Goal: Information Seeking & Learning: Check status

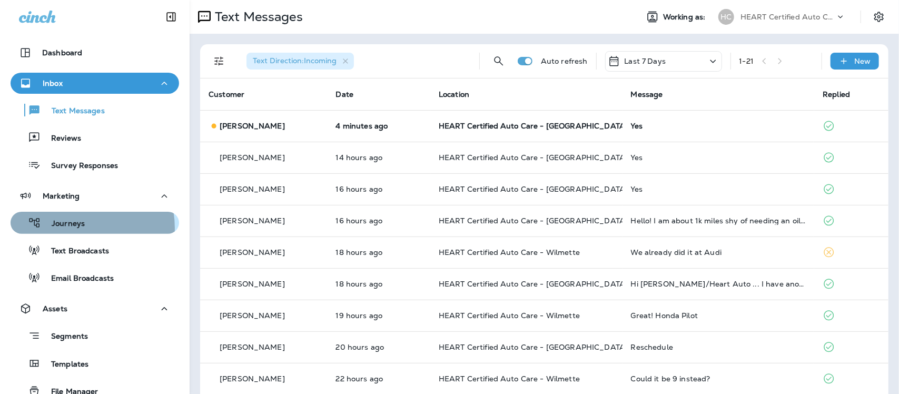
click at [74, 228] on p "Journeys" at bounding box center [63, 224] width 44 height 10
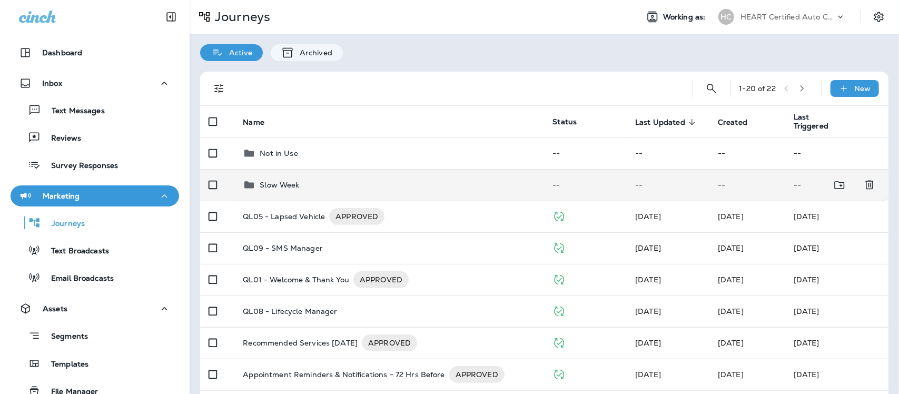
click at [275, 184] on p "Slow Week" at bounding box center [280, 185] width 40 height 8
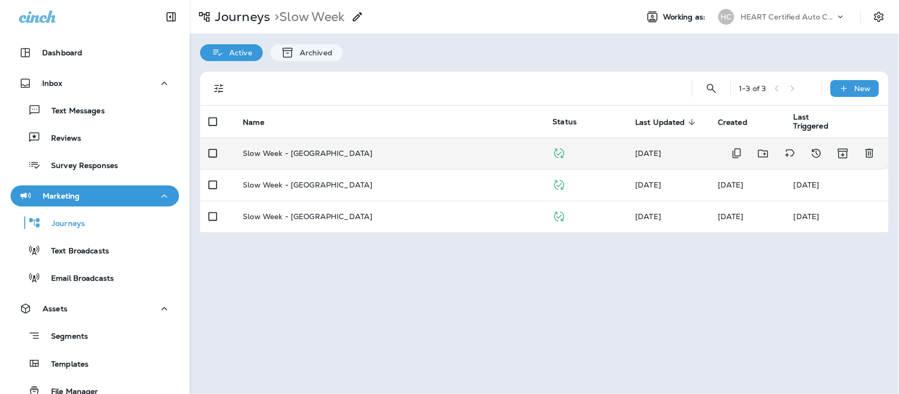
click at [316, 153] on p "Slow Week - [GEOGRAPHIC_DATA]" at bounding box center [308, 153] width 130 height 8
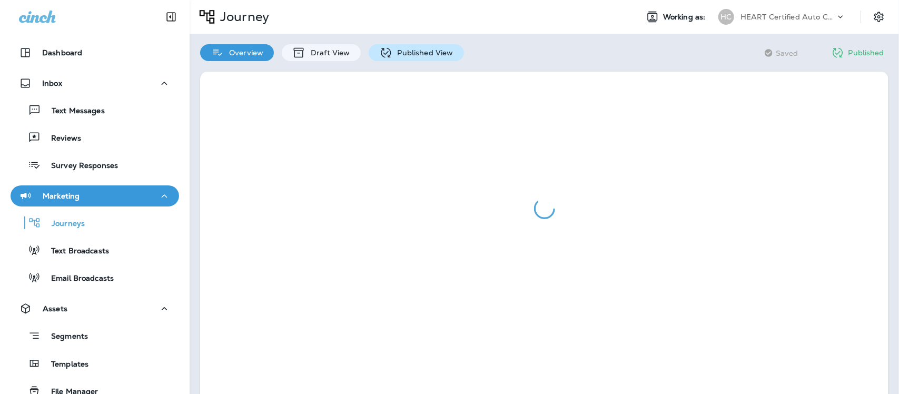
click at [418, 58] on div "Published View" at bounding box center [416, 52] width 95 height 17
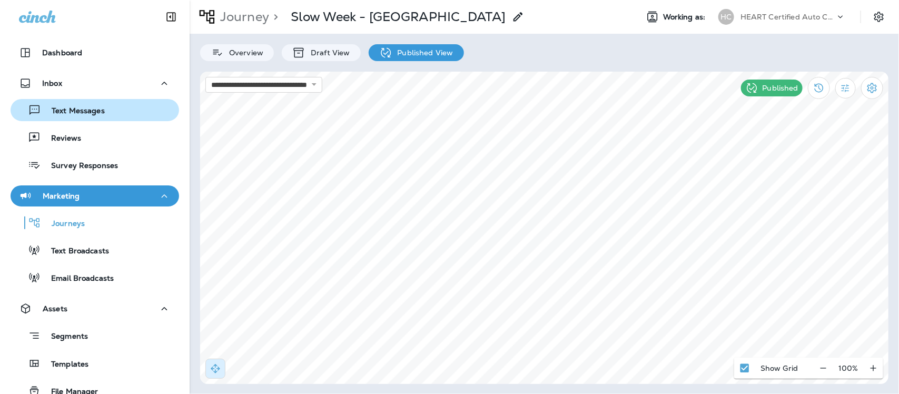
click at [72, 112] on p "Text Messages" at bounding box center [73, 111] width 64 height 10
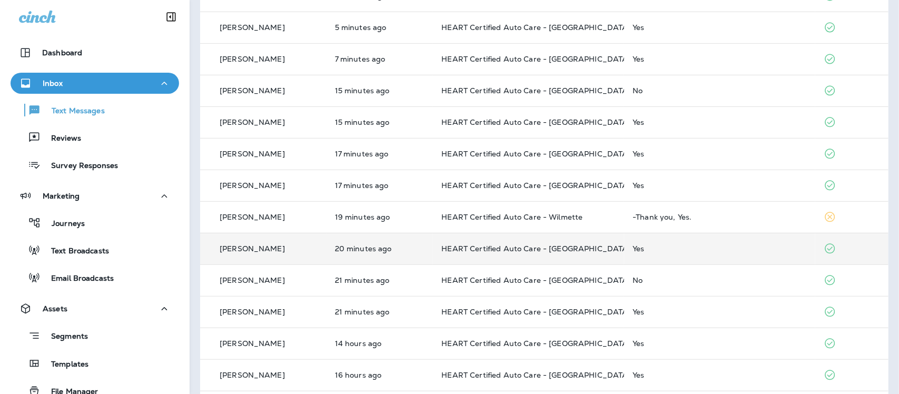
scroll to position [132, 0]
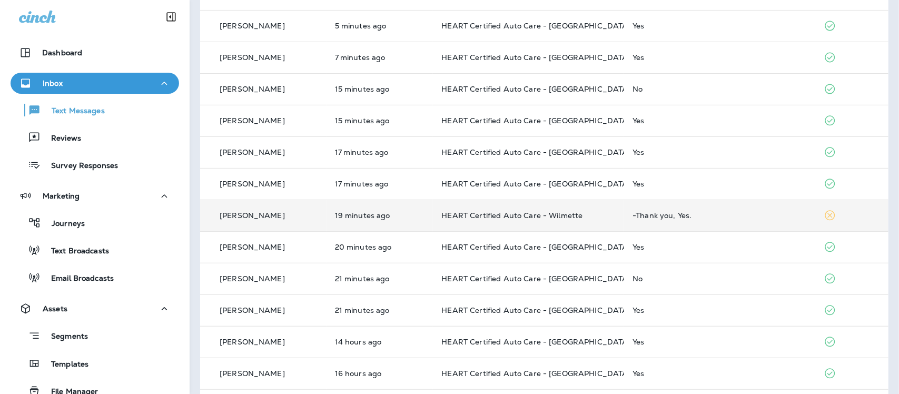
click at [669, 215] on div "-Thank you, Yes." at bounding box center [720, 215] width 174 height 8
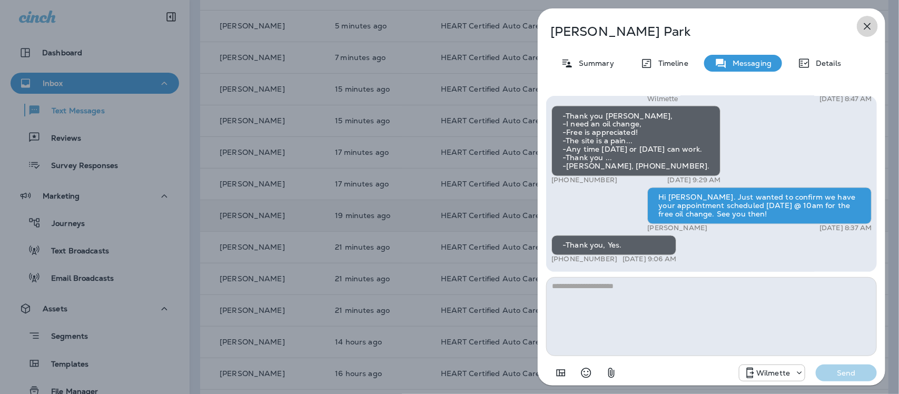
click at [867, 25] on icon "button" at bounding box center [867, 26] width 7 height 7
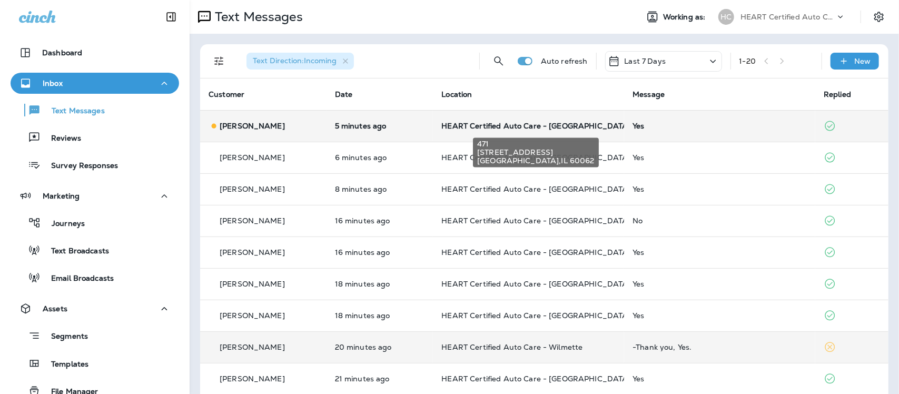
click at [480, 127] on span "HEART Certified Auto Care - [GEOGRAPHIC_DATA]" at bounding box center [535, 125] width 189 height 9
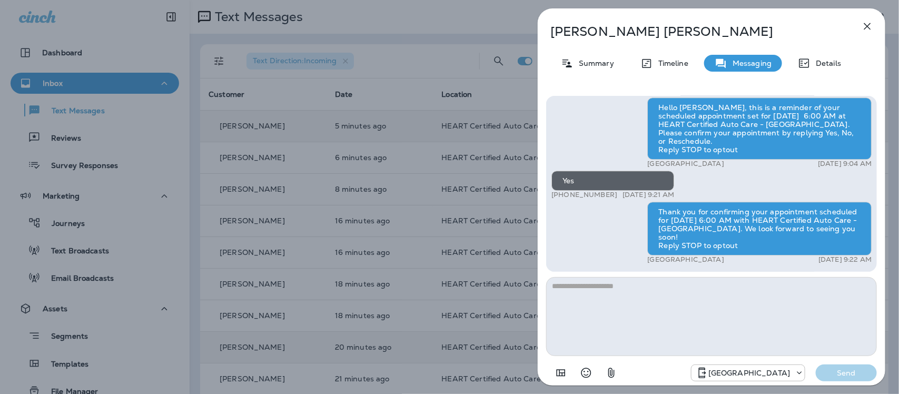
click at [867, 25] on icon "button" at bounding box center [867, 26] width 13 height 13
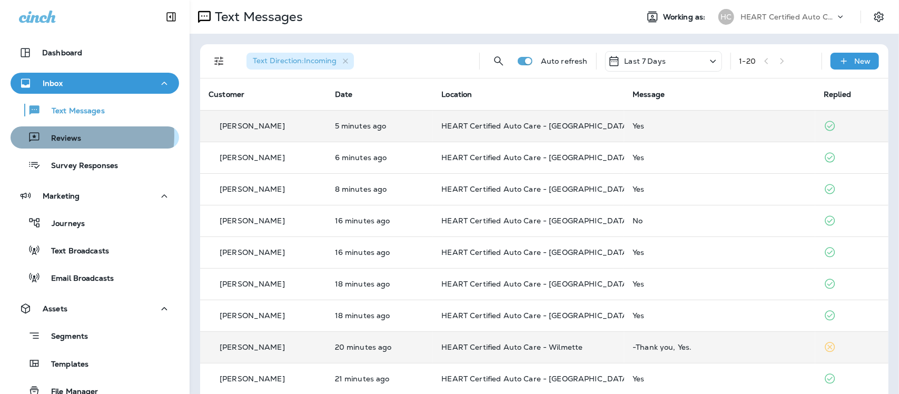
click at [66, 135] on p "Reviews" at bounding box center [61, 139] width 41 height 10
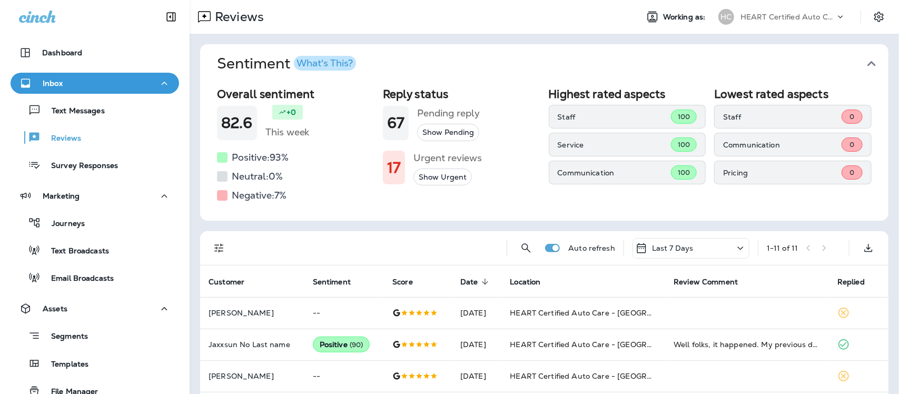
click at [864, 62] on icon "button" at bounding box center [871, 63] width 17 height 17
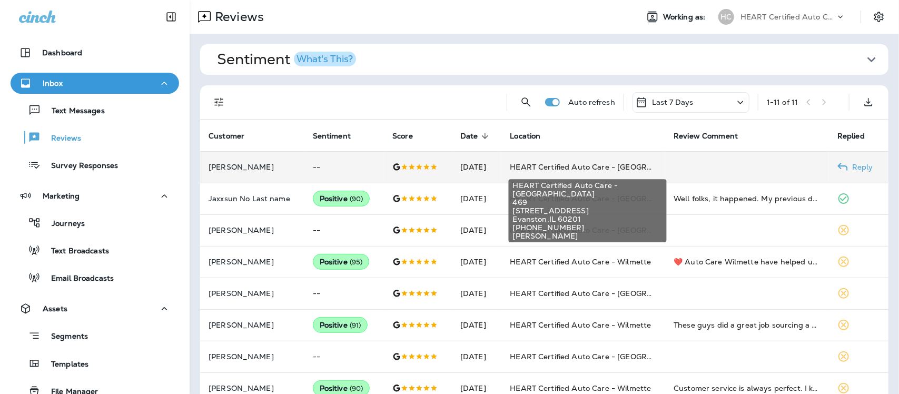
click at [601, 165] on span "HEART Certified Auto Care - [GEOGRAPHIC_DATA]" at bounding box center [604, 166] width 189 height 9
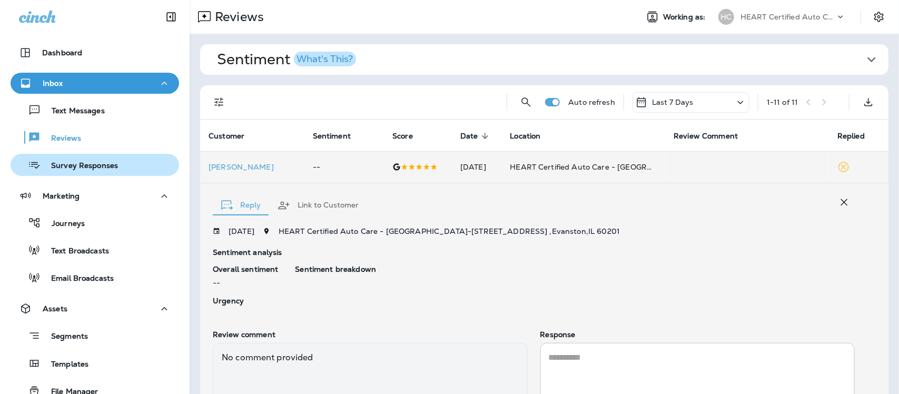
click at [72, 172] on div "Survey Responses" at bounding box center [66, 165] width 103 height 16
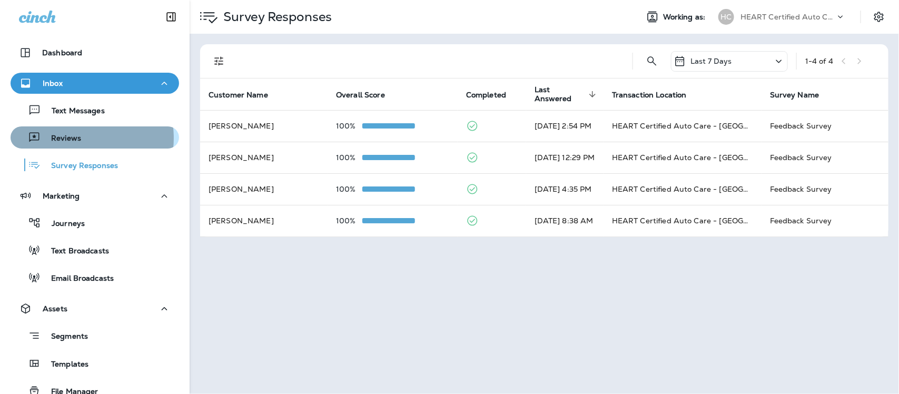
click at [70, 138] on p "Reviews" at bounding box center [61, 139] width 41 height 10
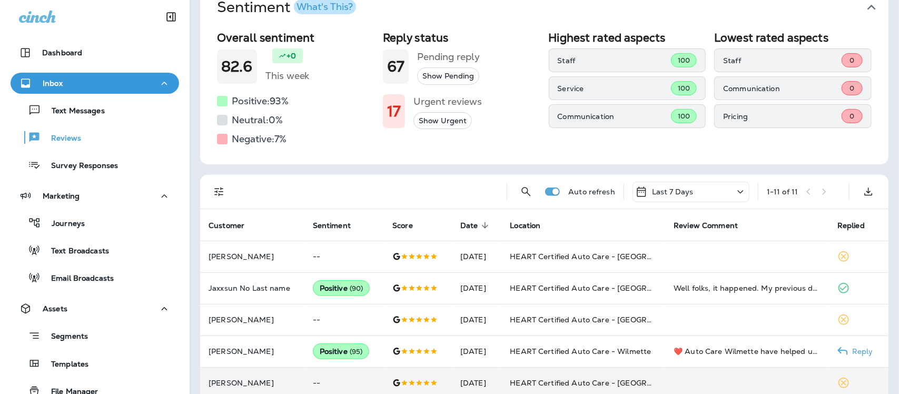
scroll to position [132, 0]
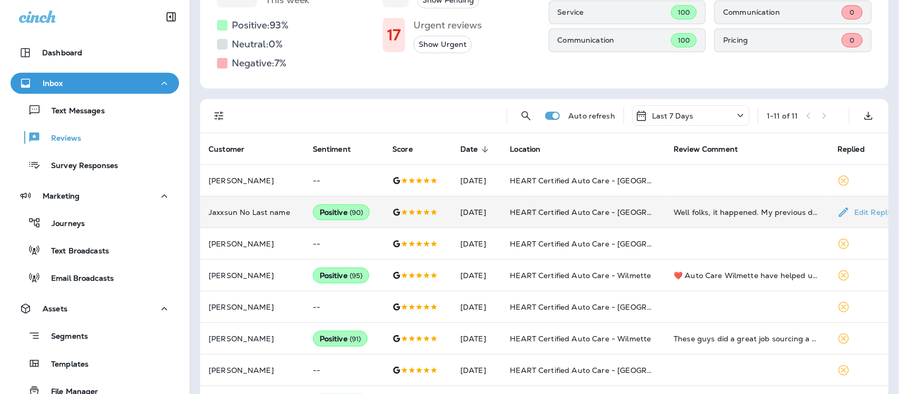
click at [745, 218] on td "Well folks, it happened. My previous dealer serviced Audi A3. One morning on my…" at bounding box center [747, 212] width 164 height 32
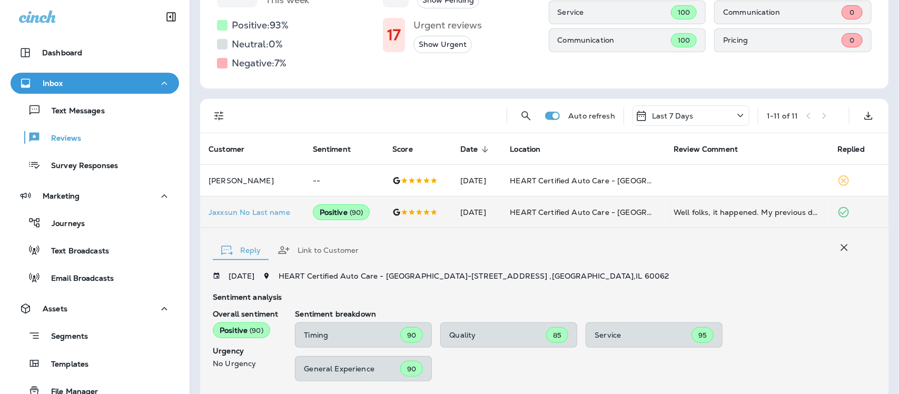
scroll to position [308, 0]
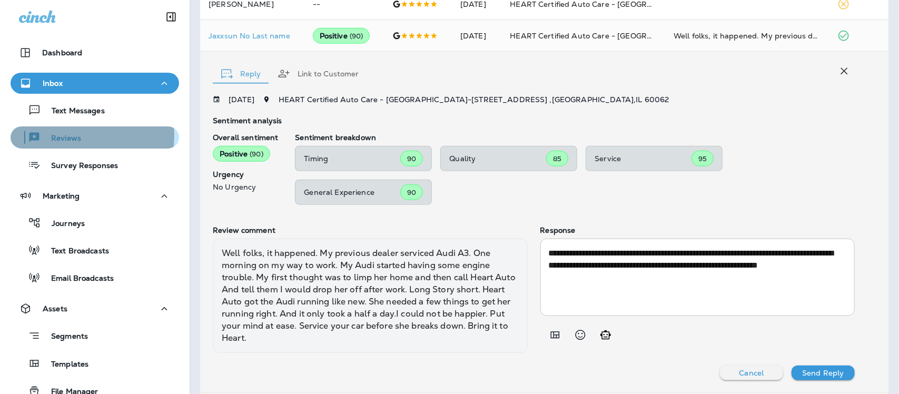
click at [71, 135] on p "Reviews" at bounding box center [61, 139] width 41 height 10
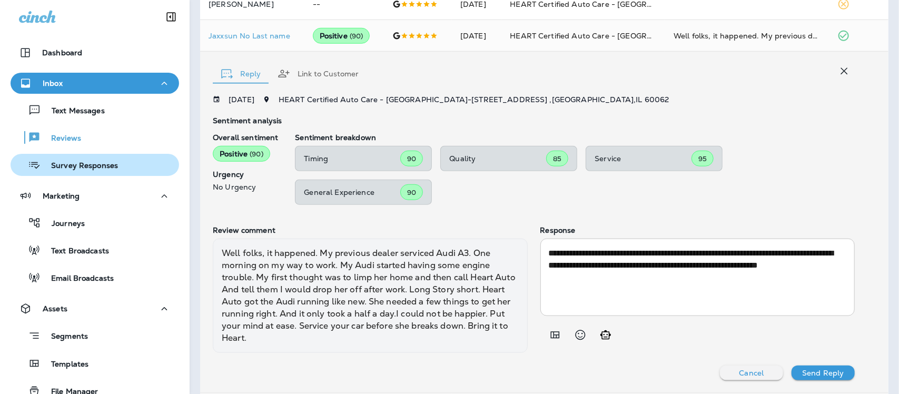
click at [64, 162] on p "Survey Responses" at bounding box center [79, 166] width 77 height 10
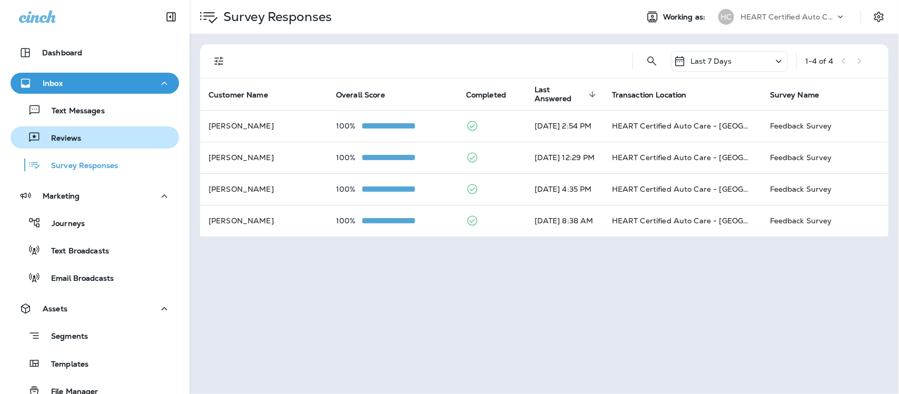
click at [67, 134] on p "Reviews" at bounding box center [61, 139] width 41 height 10
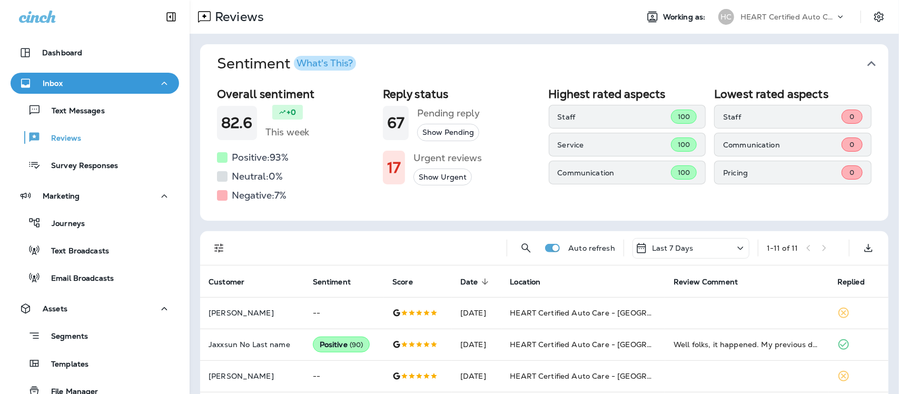
drag, startPoint x: 859, startPoint y: 64, endPoint x: 838, endPoint y: 48, distance: 26.5
click at [863, 62] on icon "button" at bounding box center [871, 63] width 17 height 17
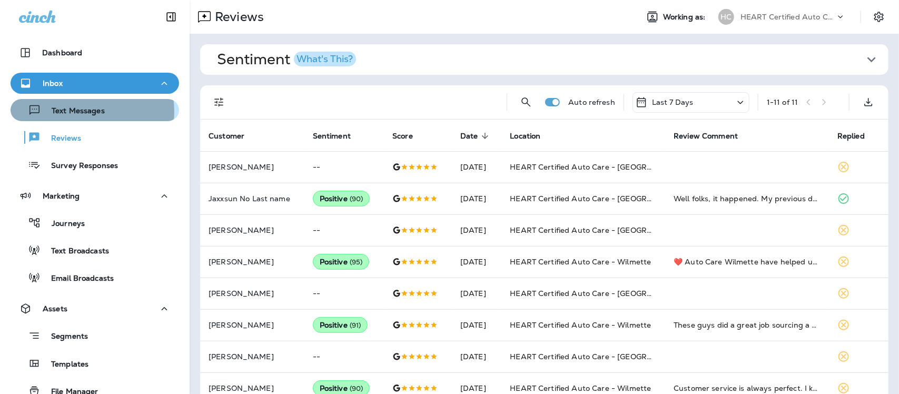
click at [86, 111] on p "Text Messages" at bounding box center [73, 111] width 64 height 10
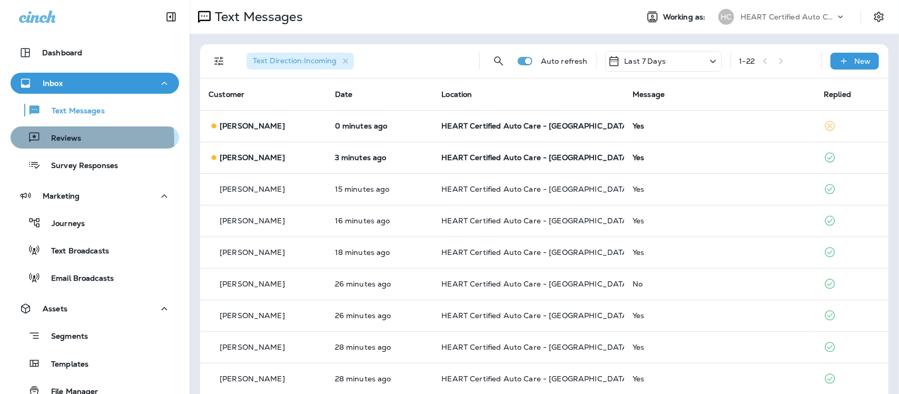
click at [70, 141] on p "Reviews" at bounding box center [61, 139] width 41 height 10
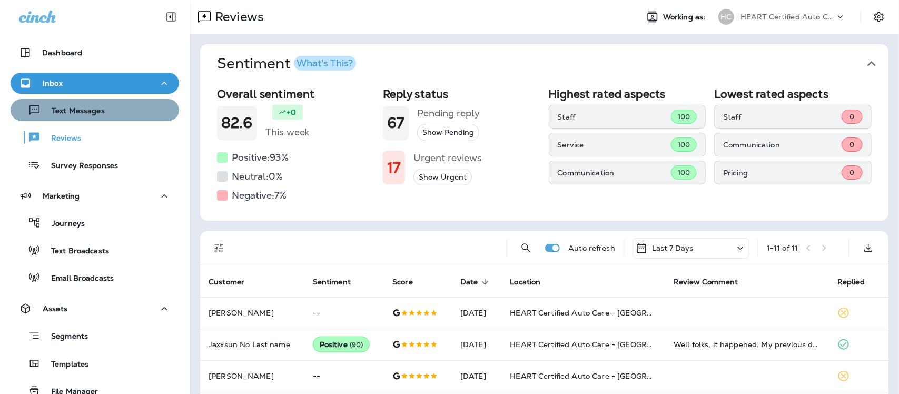
click at [98, 110] on p "Text Messages" at bounding box center [73, 111] width 64 height 10
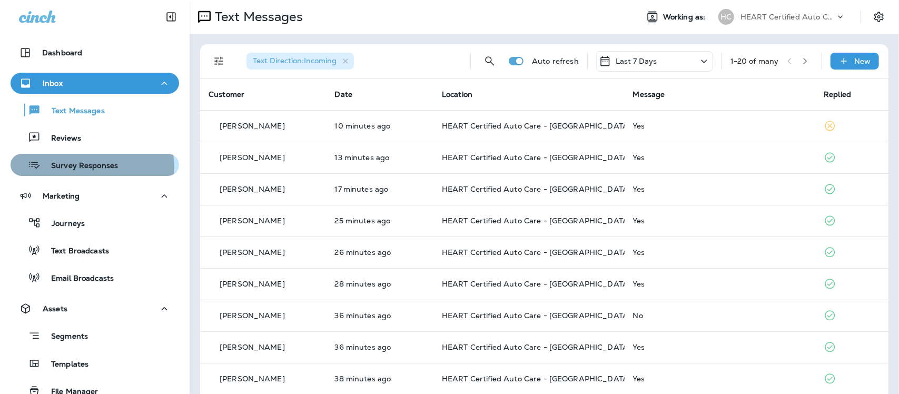
click at [77, 169] on p "Survey Responses" at bounding box center [79, 166] width 77 height 10
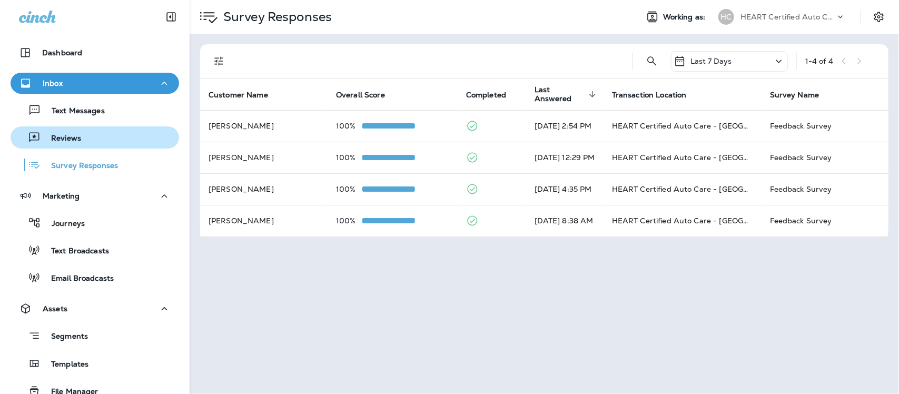
click at [72, 141] on p "Reviews" at bounding box center [61, 139] width 41 height 10
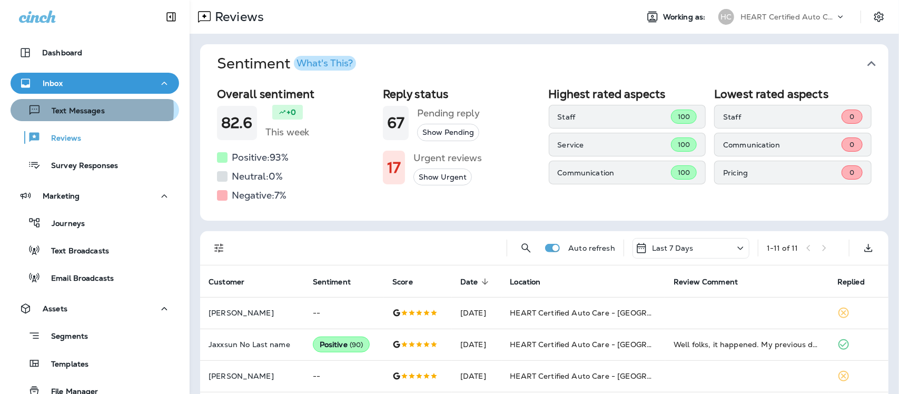
click at [66, 110] on p "Text Messages" at bounding box center [73, 111] width 64 height 10
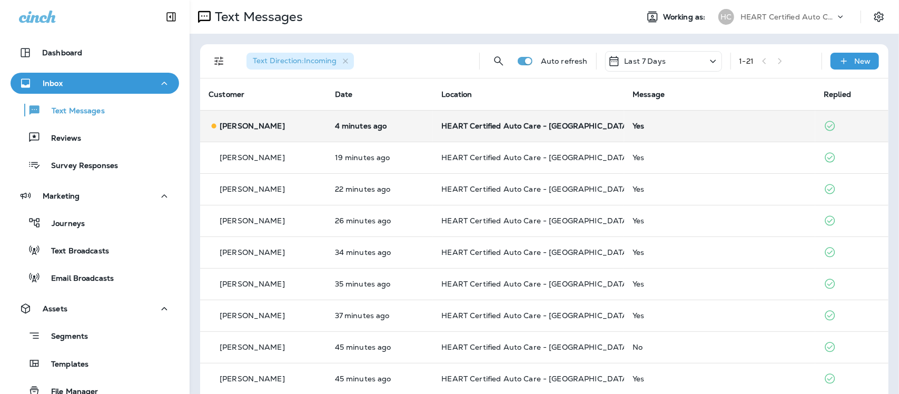
click at [641, 125] on div "Yes" at bounding box center [720, 126] width 174 height 8
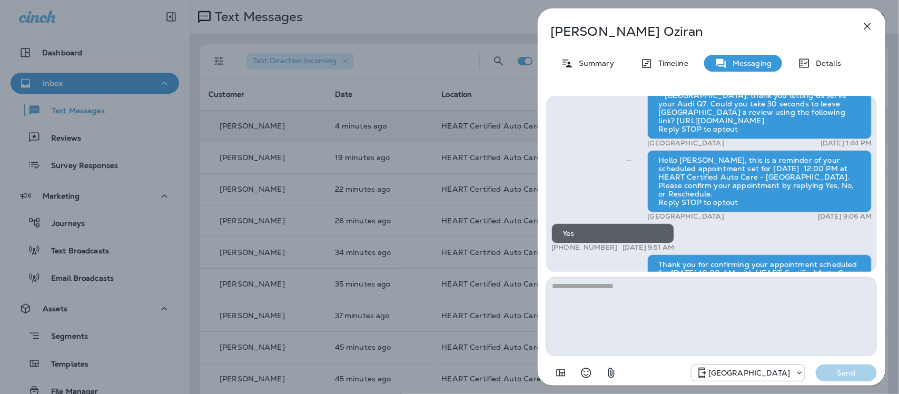
click at [864, 25] on icon "button" at bounding box center [867, 26] width 13 height 13
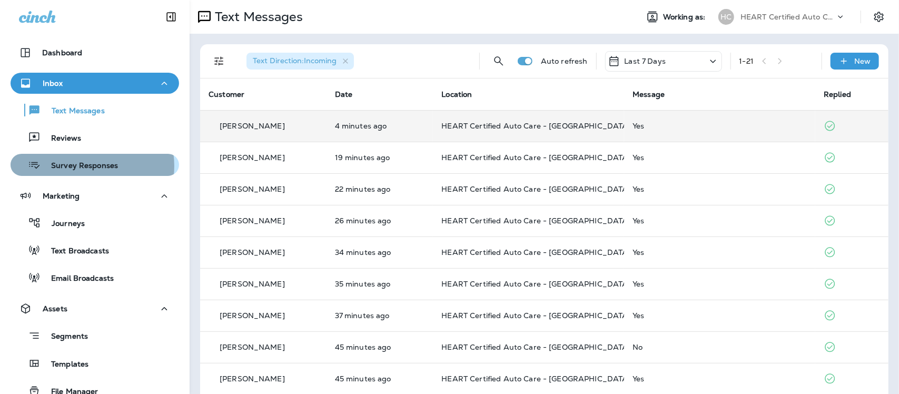
click at [87, 166] on p "Survey Responses" at bounding box center [79, 166] width 77 height 10
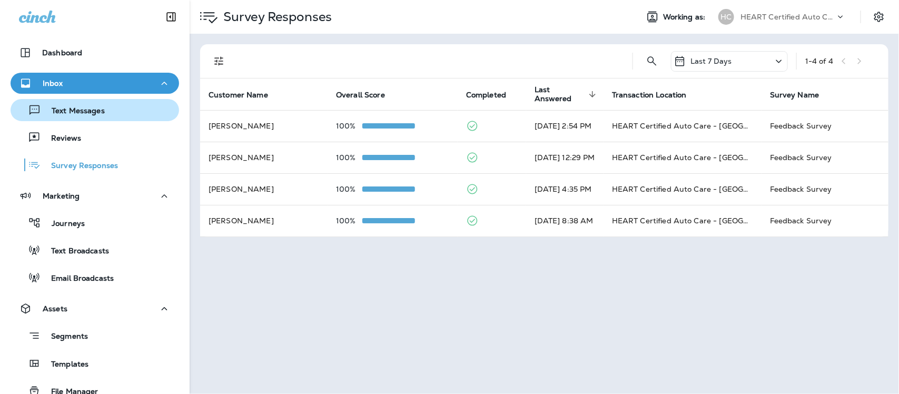
click at [66, 111] on p "Text Messages" at bounding box center [73, 111] width 64 height 10
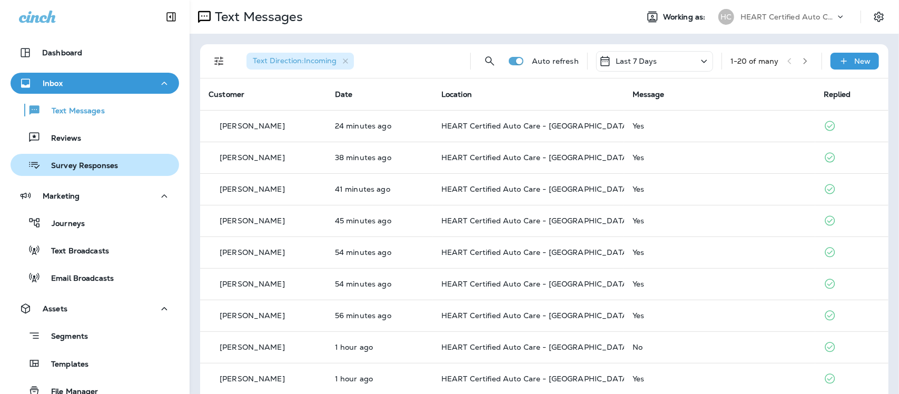
click at [77, 164] on p "Survey Responses" at bounding box center [79, 166] width 77 height 10
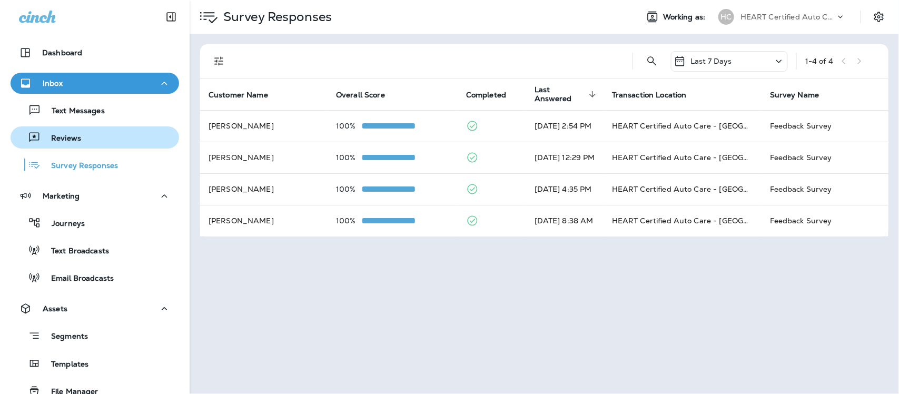
click at [61, 134] on p "Reviews" at bounding box center [61, 139] width 41 height 10
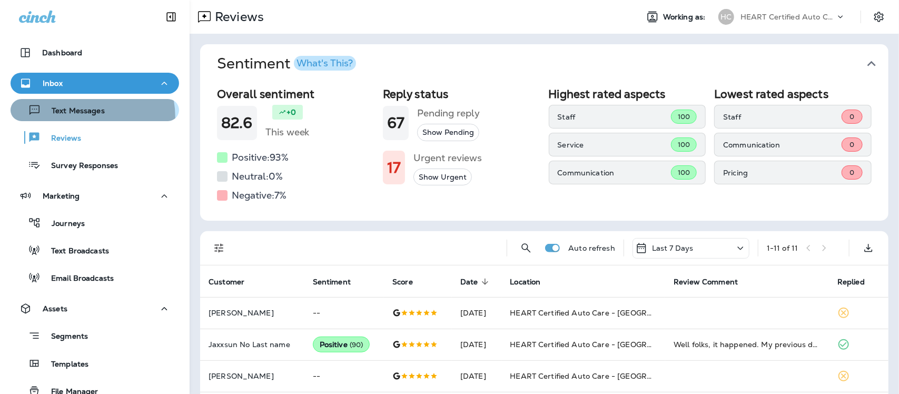
click at [61, 119] on button "Text Messages" at bounding box center [95, 110] width 169 height 22
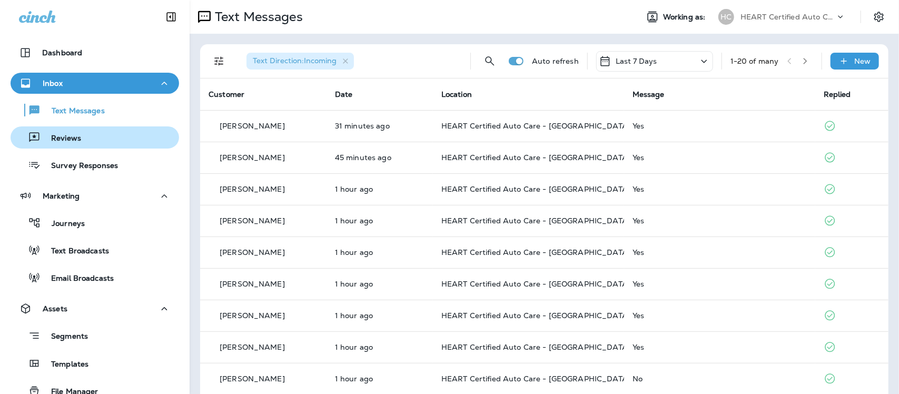
click at [72, 138] on p "Reviews" at bounding box center [61, 139] width 41 height 10
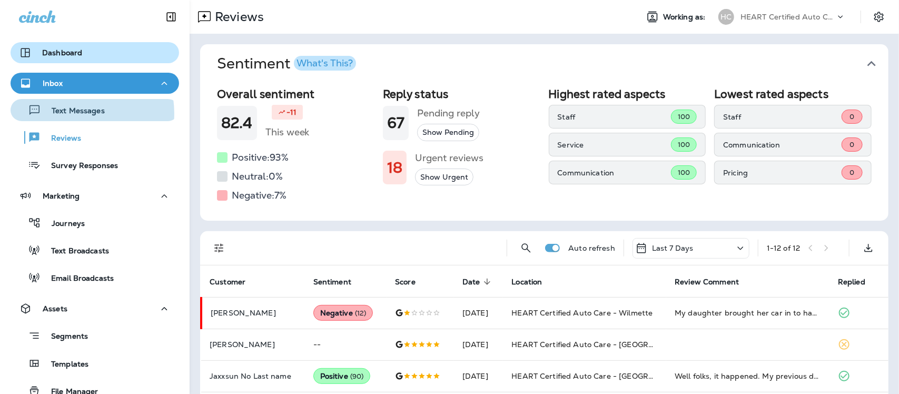
drag, startPoint x: 75, startPoint y: 113, endPoint x: 82, endPoint y: 56, distance: 57.3
click at [76, 107] on p "Text Messages" at bounding box center [73, 111] width 64 height 10
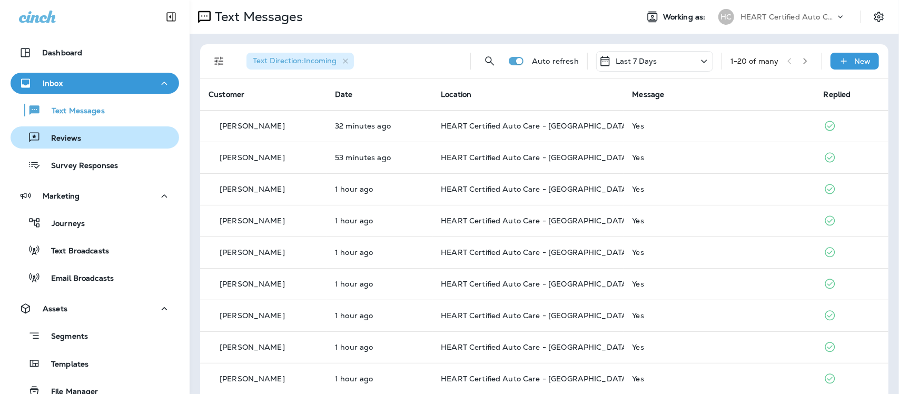
click at [66, 142] on p "Reviews" at bounding box center [61, 139] width 41 height 10
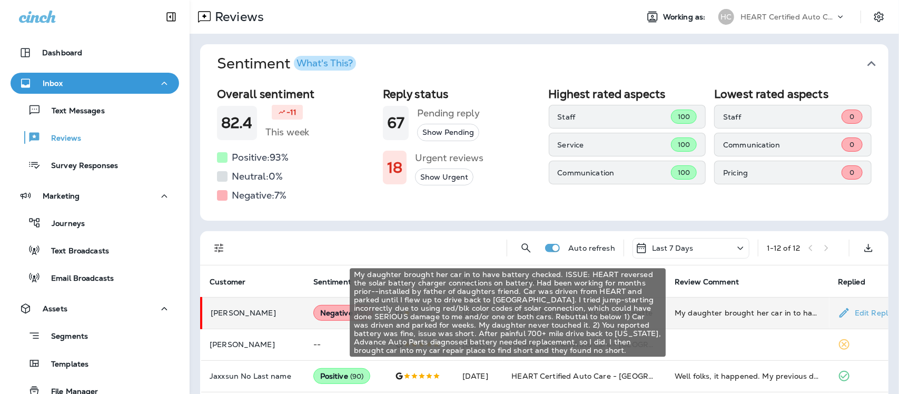
click at [706, 313] on div "My daughter brought her car in to have battery checked. ISSUE: HEART reversed t…" at bounding box center [748, 313] width 146 height 11
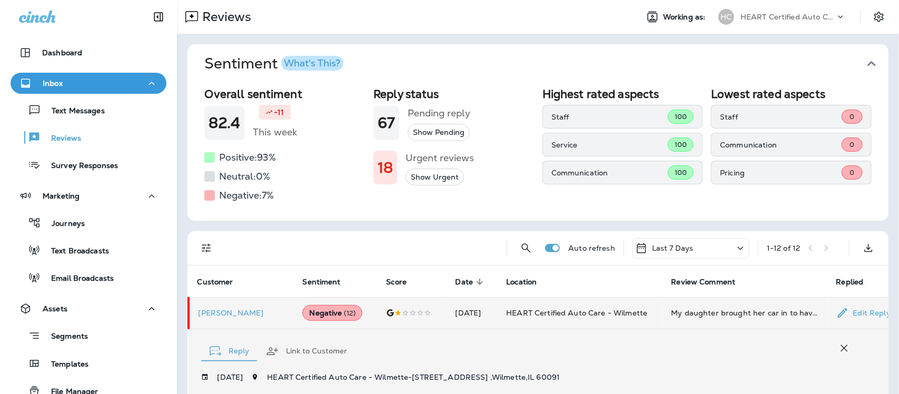
scroll to position [132, 0]
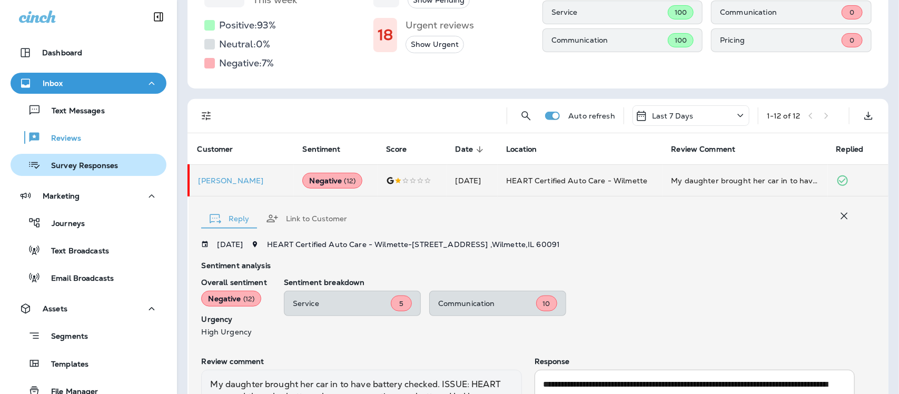
click at [88, 167] on p "Survey Responses" at bounding box center [79, 166] width 77 height 10
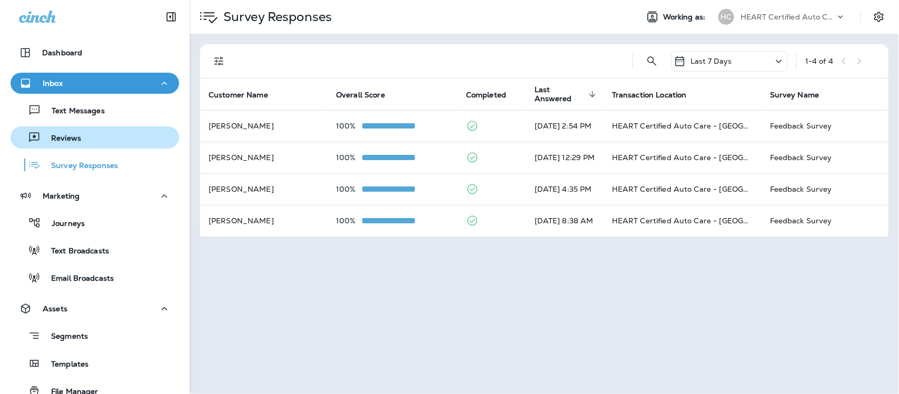
click at [74, 140] on p "Reviews" at bounding box center [61, 139] width 41 height 10
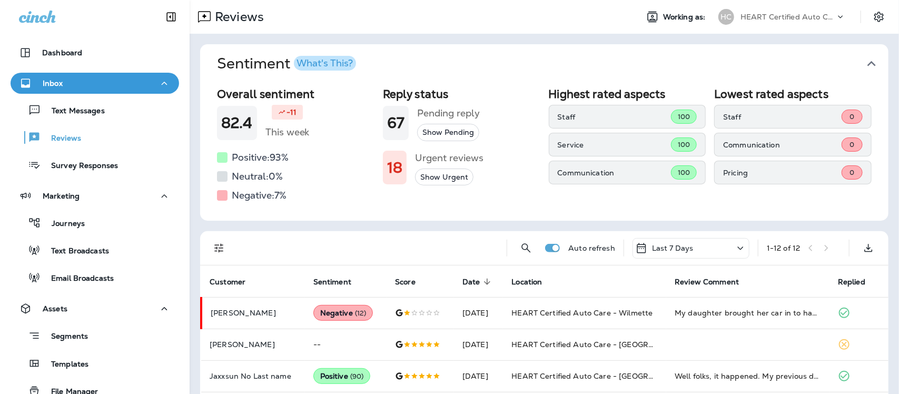
click at [863, 60] on icon "button" at bounding box center [871, 63] width 17 height 17
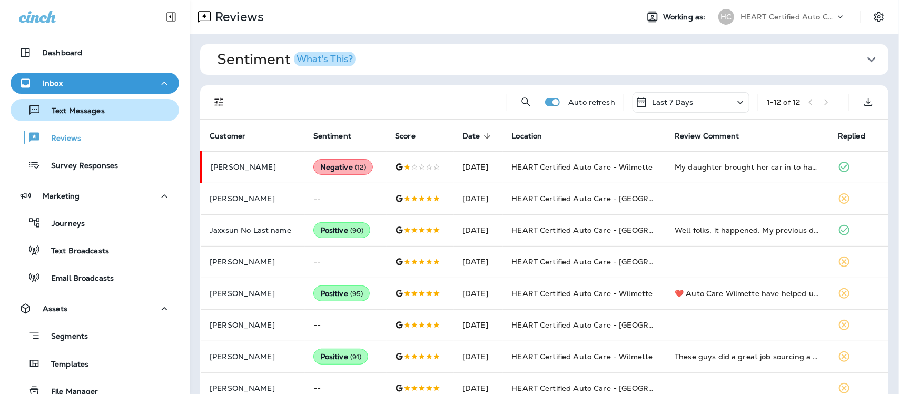
click at [77, 111] on p "Text Messages" at bounding box center [73, 111] width 64 height 10
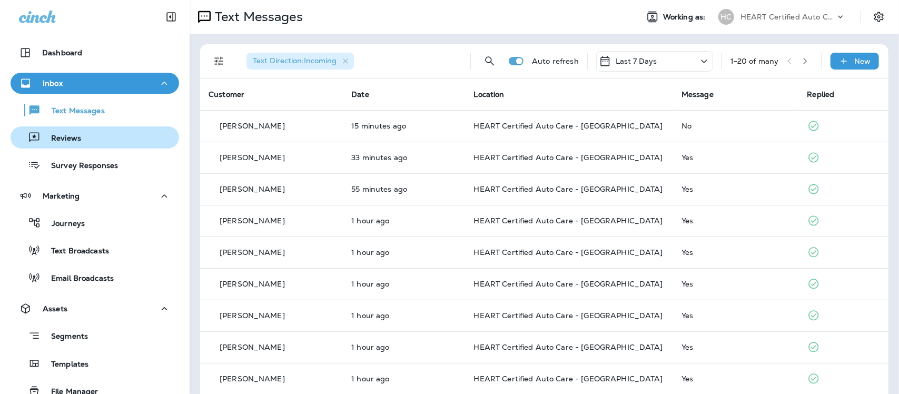
click at [64, 139] on p "Reviews" at bounding box center [61, 139] width 41 height 10
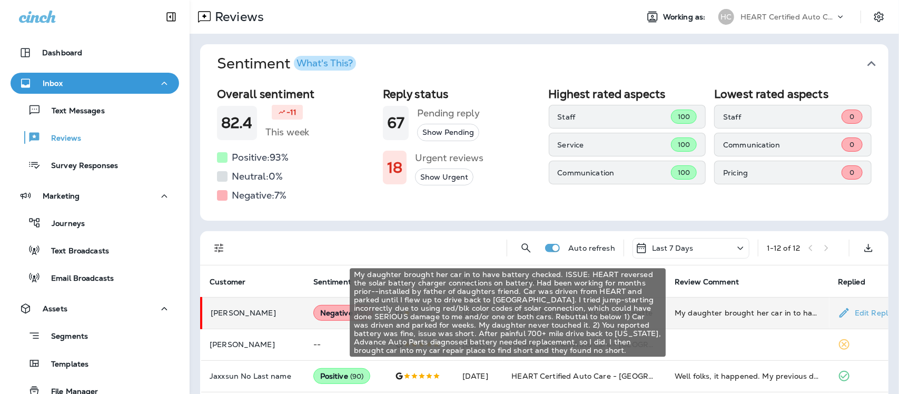
click at [700, 312] on div "My daughter brought her car in to have battery checked. ISSUE: HEART reversed t…" at bounding box center [748, 313] width 146 height 11
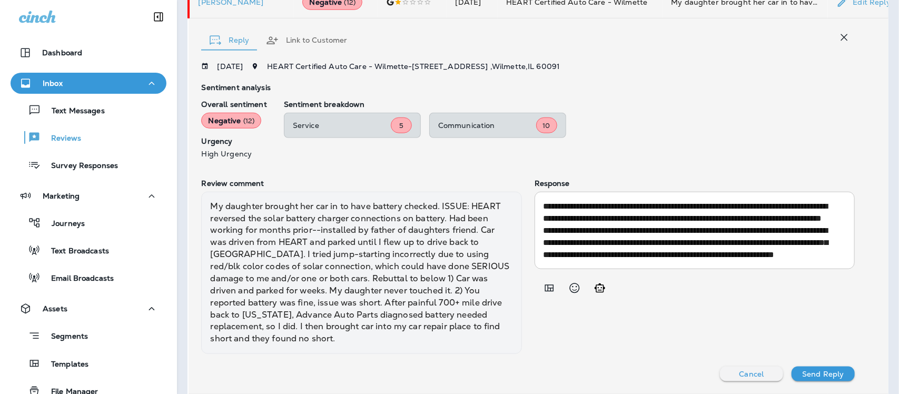
scroll to position [310, 0]
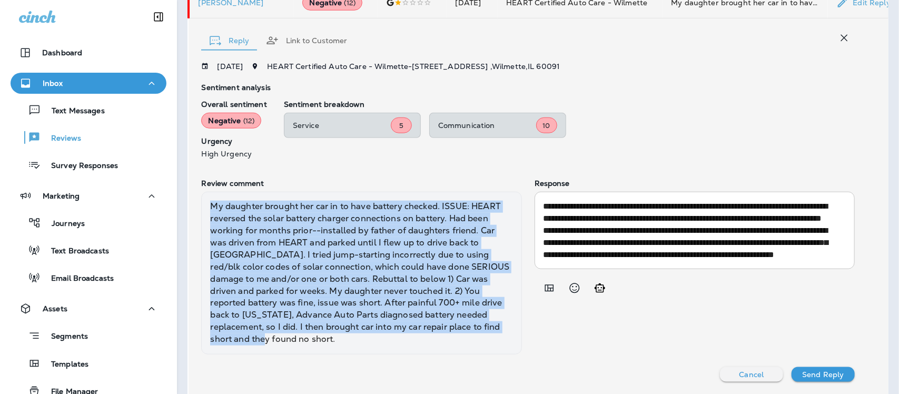
drag, startPoint x: 221, startPoint y: 204, endPoint x: 438, endPoint y: 307, distance: 239.4
click at [444, 319] on div "My daughter brought her car in to have battery checked. ISSUE: HEART reversed t…" at bounding box center [361, 273] width 320 height 163
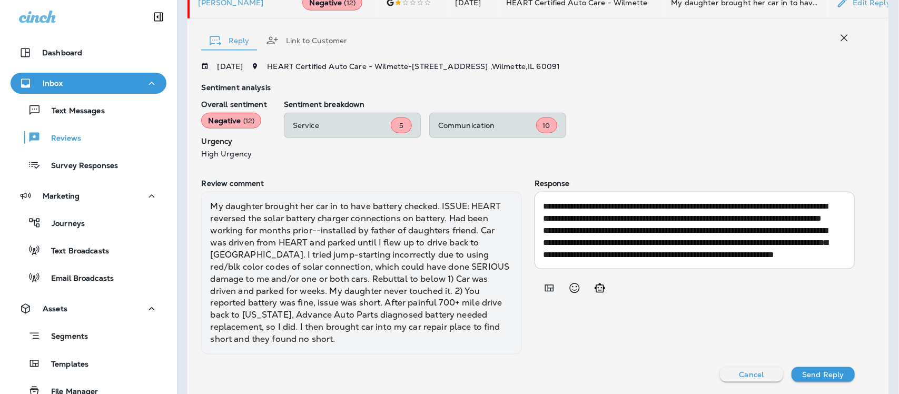
drag, startPoint x: 591, startPoint y: 335, endPoint x: 520, endPoint y: 311, distance: 74.6
click at [589, 333] on div "**********" at bounding box center [695, 266] width 320 height 175
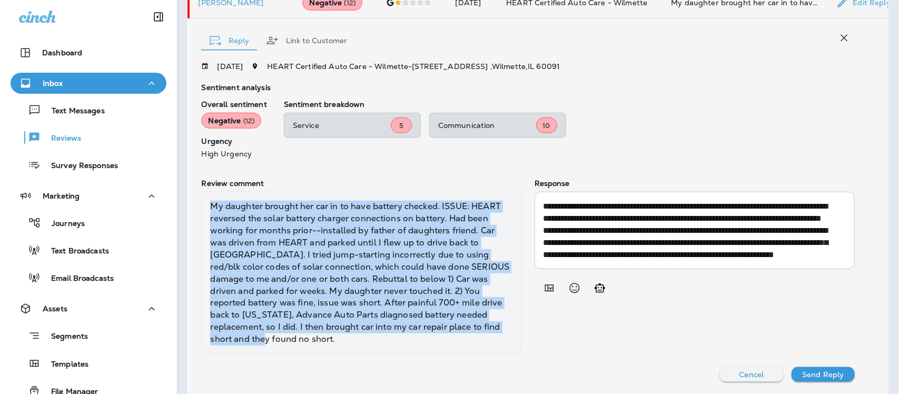
drag, startPoint x: 220, startPoint y: 205, endPoint x: 356, endPoint y: 343, distance: 193.3
click at [356, 343] on div "My daughter brought her car in to have battery checked. ISSUE: HEART reversed t…" at bounding box center [361, 273] width 320 height 163
copy div "My daughter brought her car in to have battery checked. ISSUE: HEART reversed t…"
click at [75, 165] on p "Survey Responses" at bounding box center [79, 166] width 77 height 10
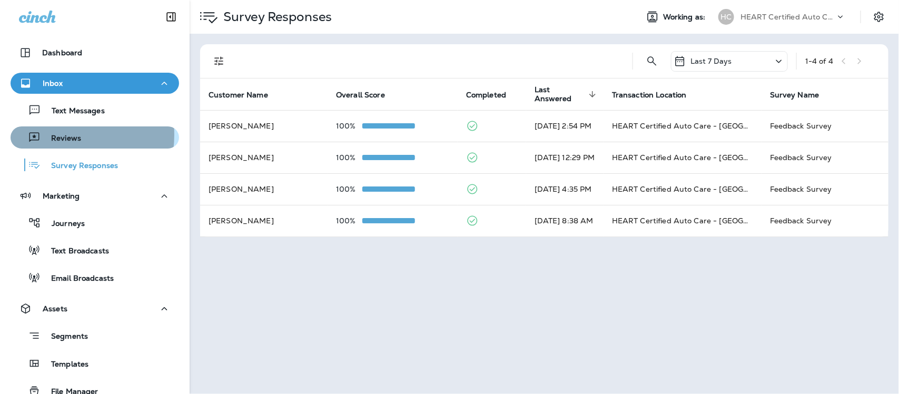
click at [57, 135] on p "Reviews" at bounding box center [61, 139] width 41 height 10
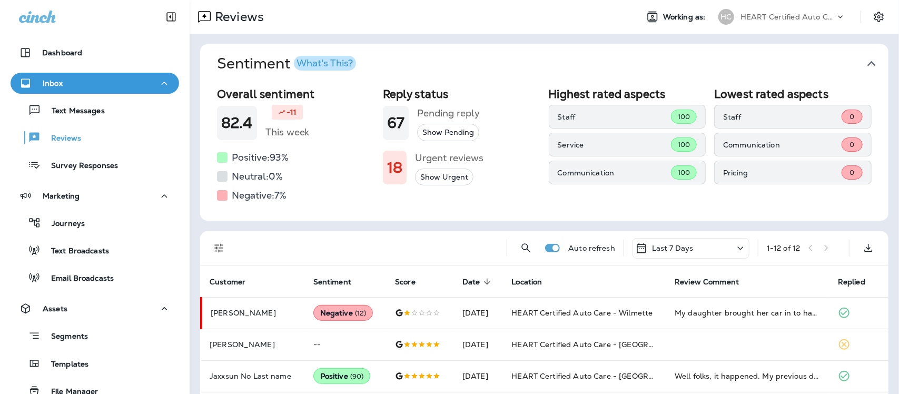
click at [863, 60] on icon "button" at bounding box center [871, 63] width 17 height 17
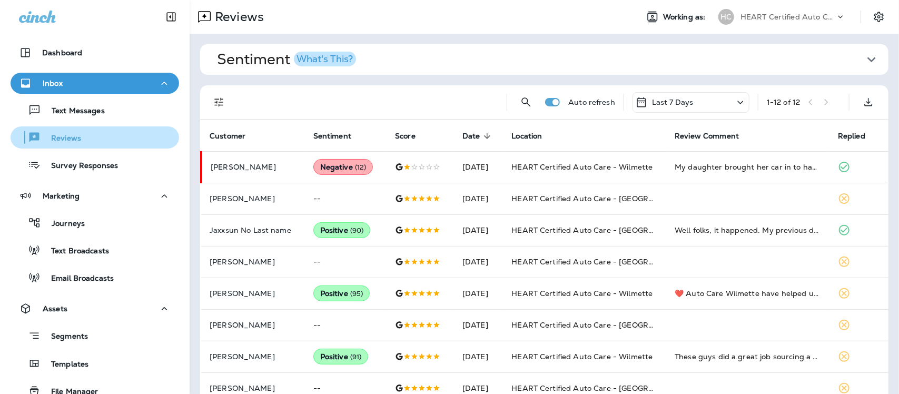
click at [57, 136] on p "Reviews" at bounding box center [61, 139] width 41 height 10
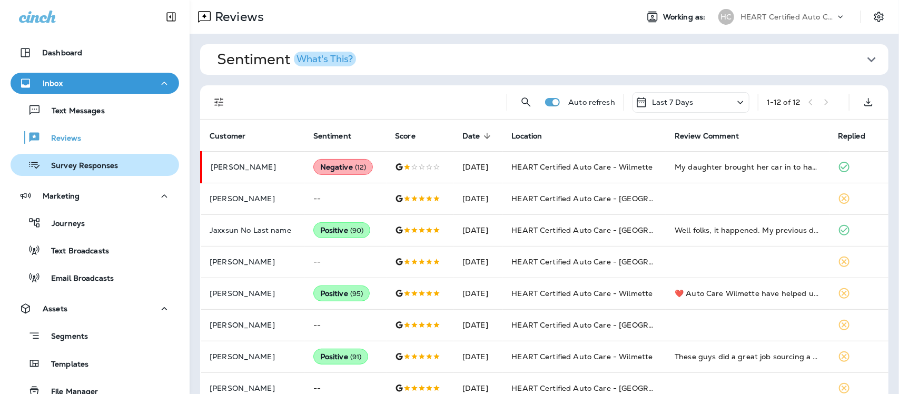
click at [66, 172] on div "Survey Responses" at bounding box center [66, 165] width 103 height 16
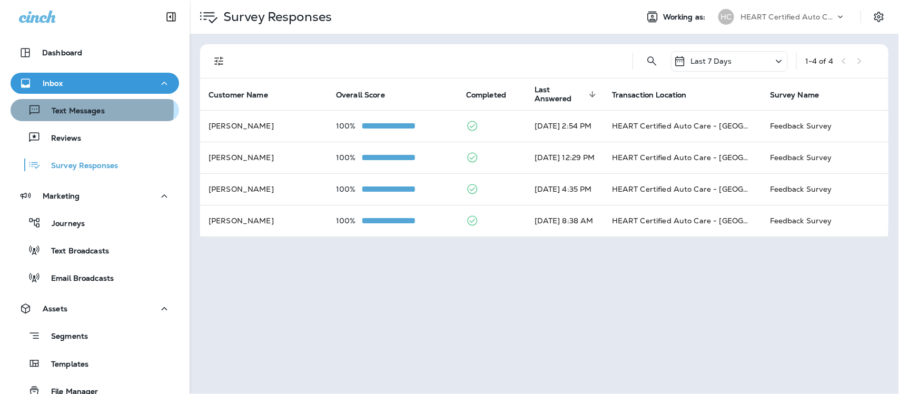
click at [75, 110] on p "Text Messages" at bounding box center [73, 111] width 64 height 10
